Goal: Check status: Check status

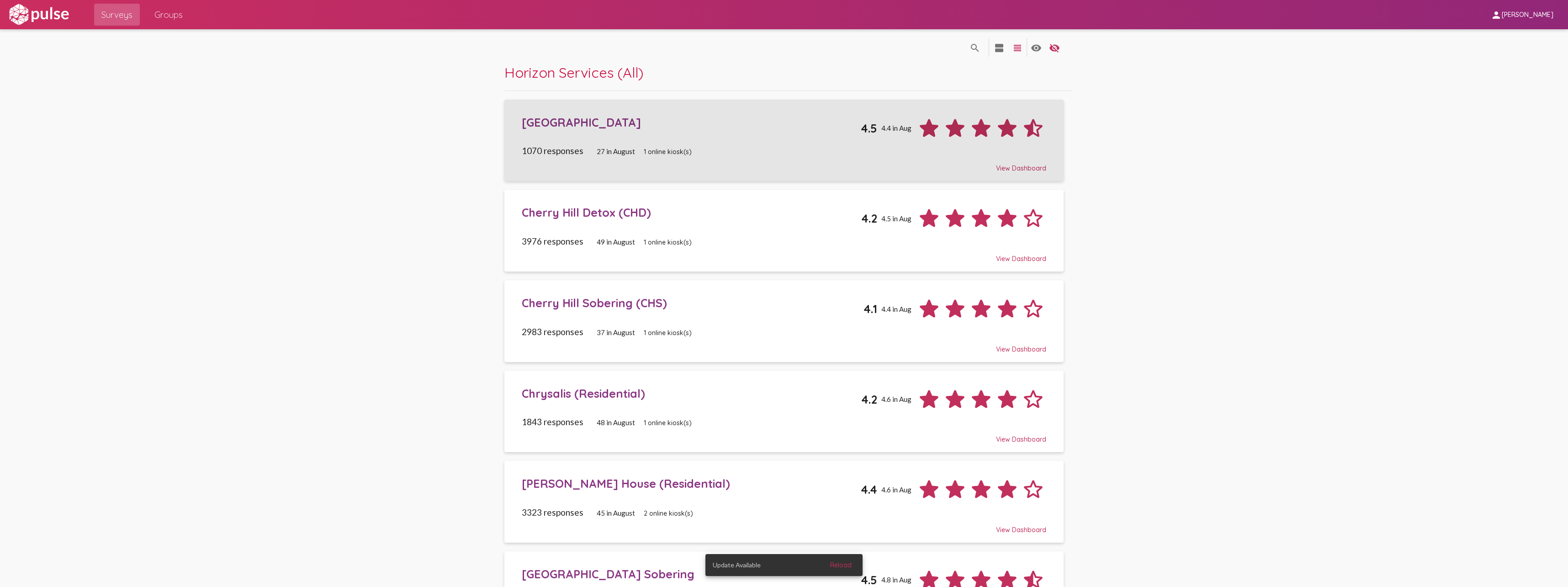
click at [576, 125] on div "[GEOGRAPHIC_DATA]" at bounding box center [691, 122] width 339 height 14
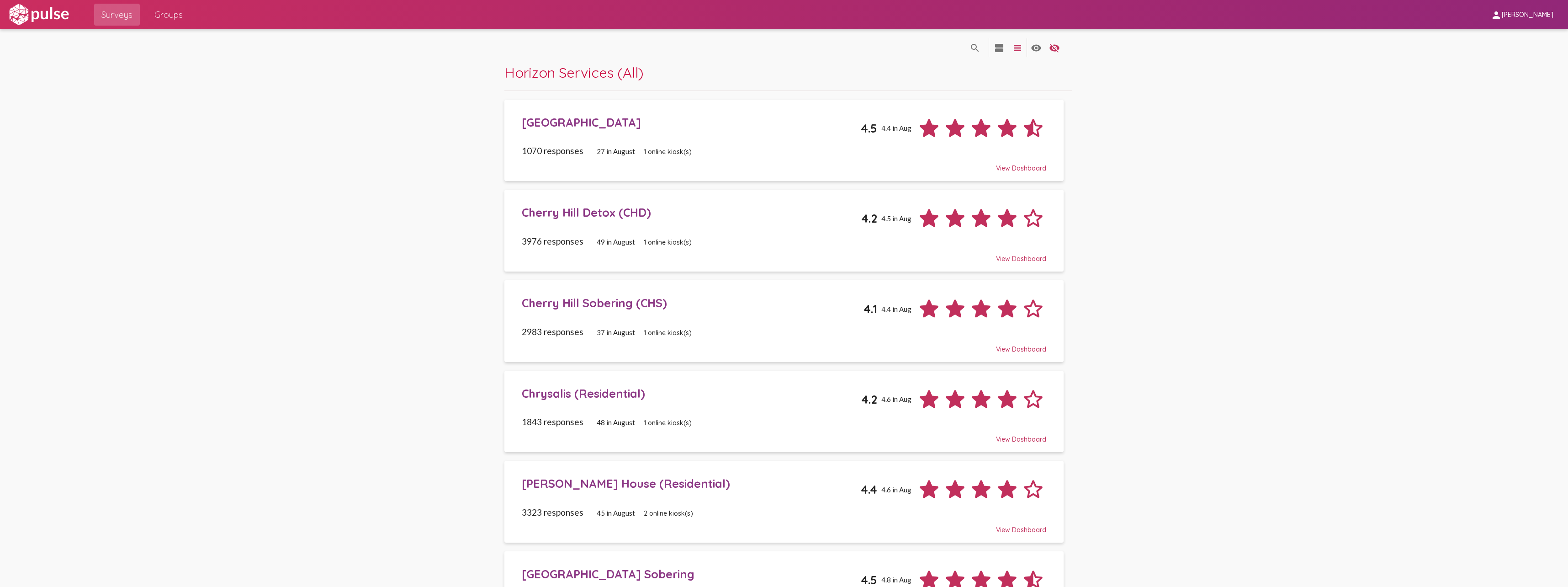
click at [542, 125] on div "[GEOGRAPHIC_DATA]" at bounding box center [691, 122] width 339 height 14
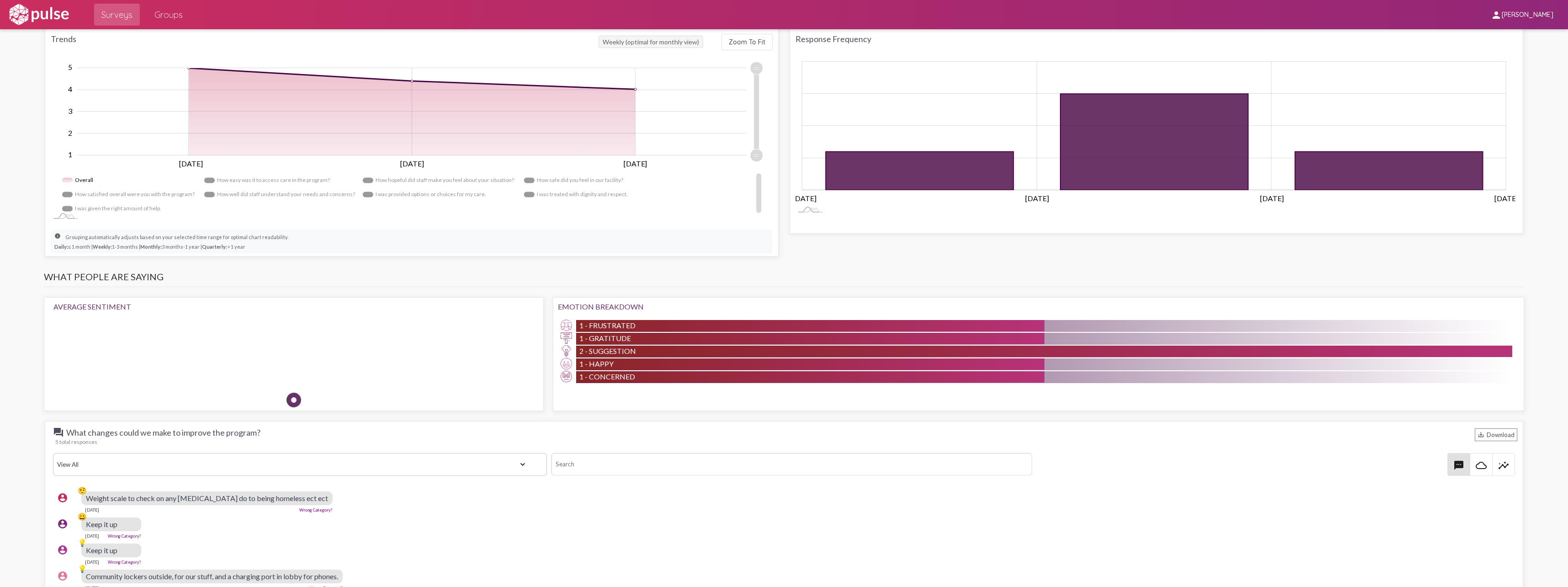
scroll to position [549, 0]
